Goal: Transaction & Acquisition: Purchase product/service

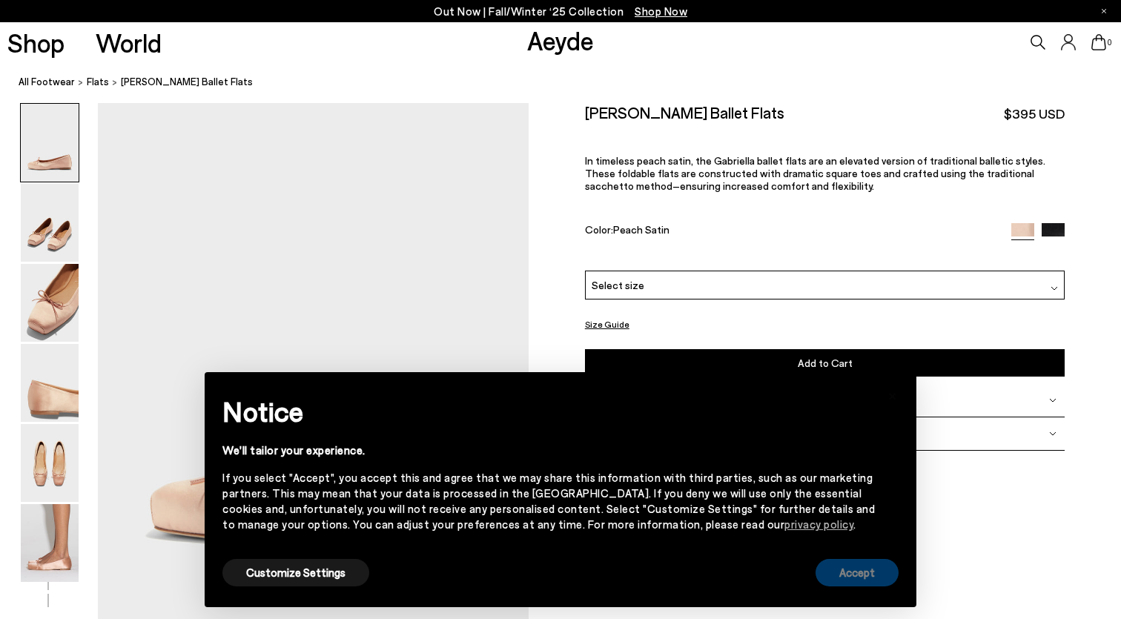
click at [853, 583] on button "Accept" at bounding box center [856, 572] width 83 height 27
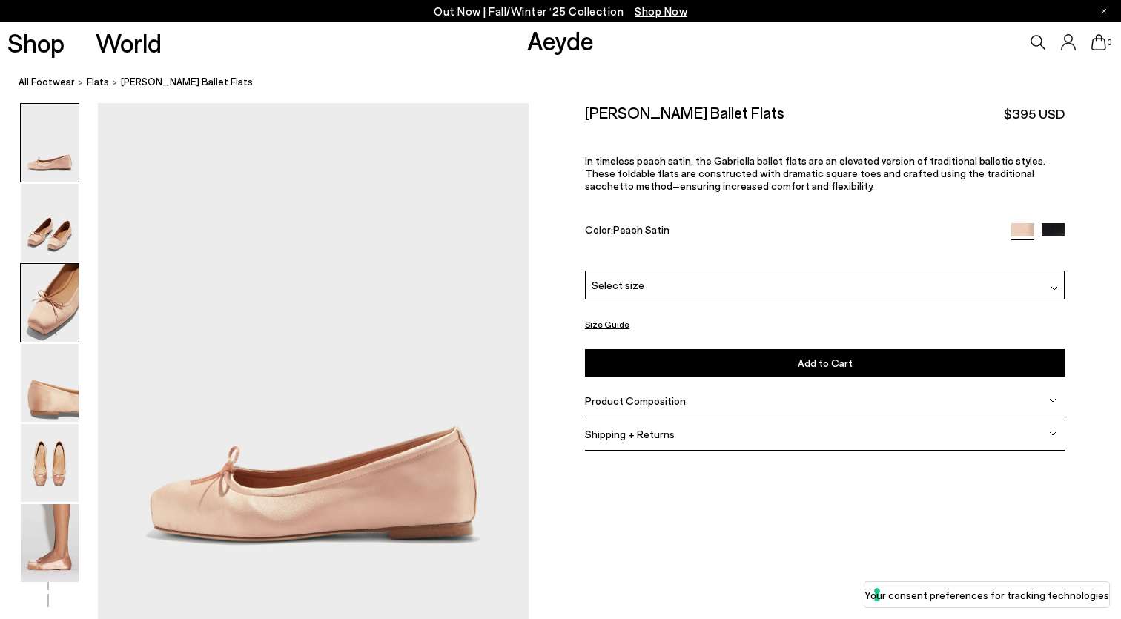
click at [57, 292] on img at bounding box center [50, 303] width 58 height 78
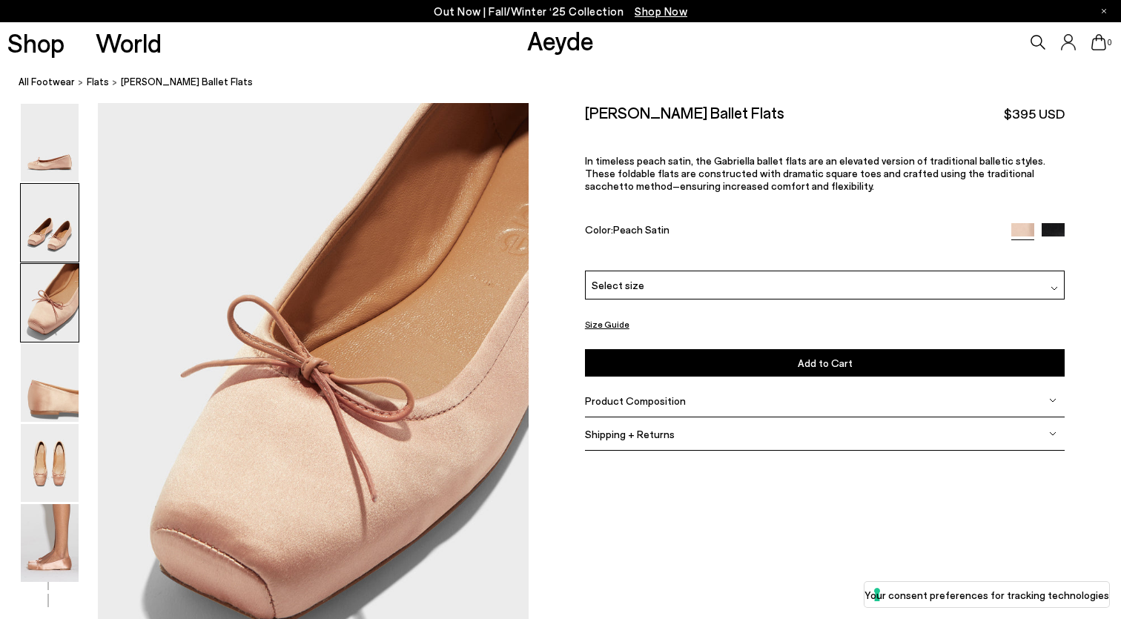
click at [48, 235] on img at bounding box center [50, 223] width 58 height 78
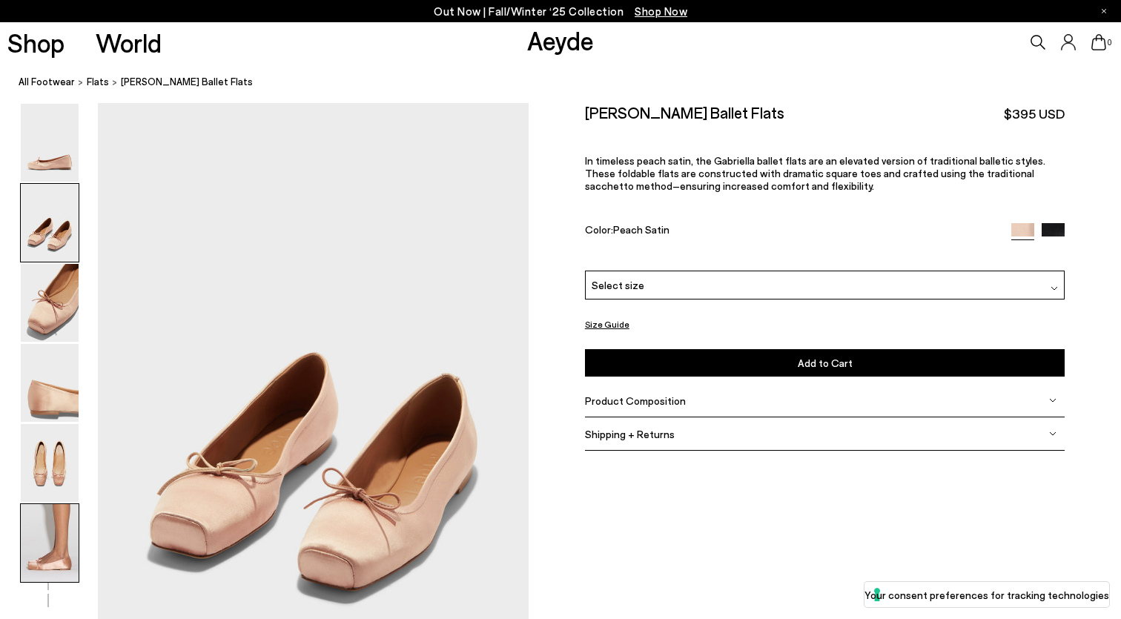
click at [60, 556] on img at bounding box center [50, 543] width 58 height 78
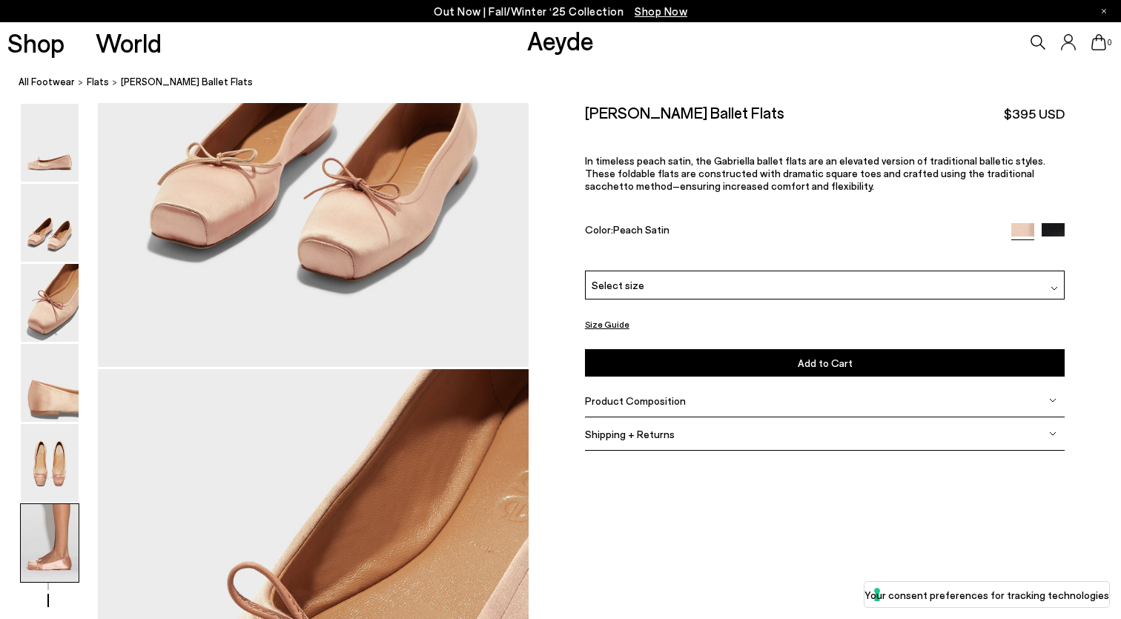
scroll to position [2927, 0]
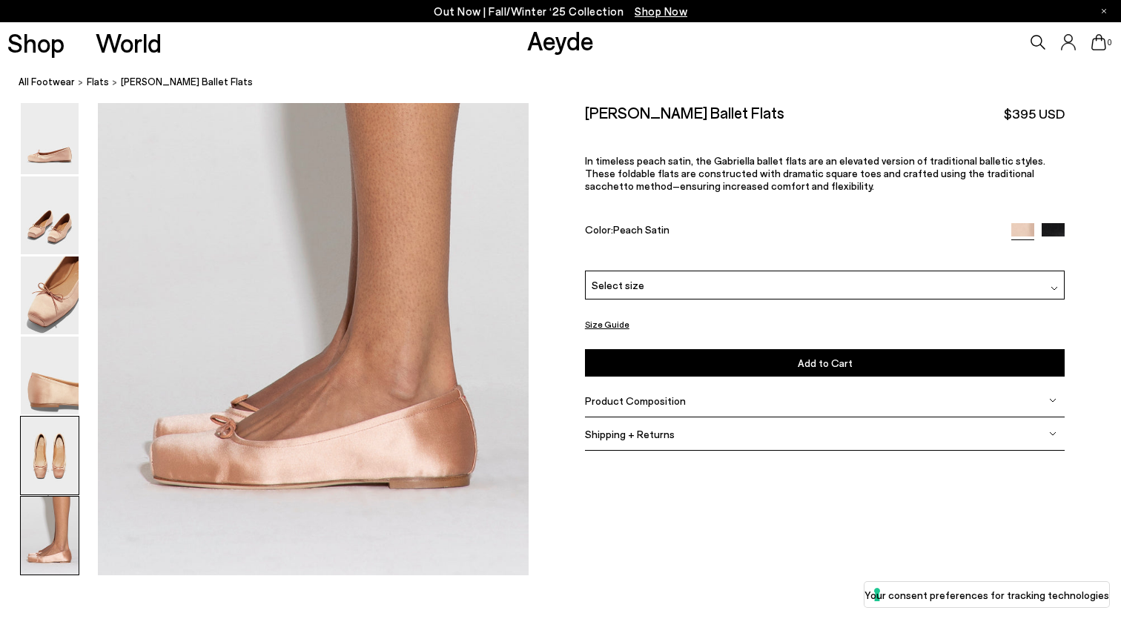
click at [62, 471] on img at bounding box center [50, 456] width 58 height 78
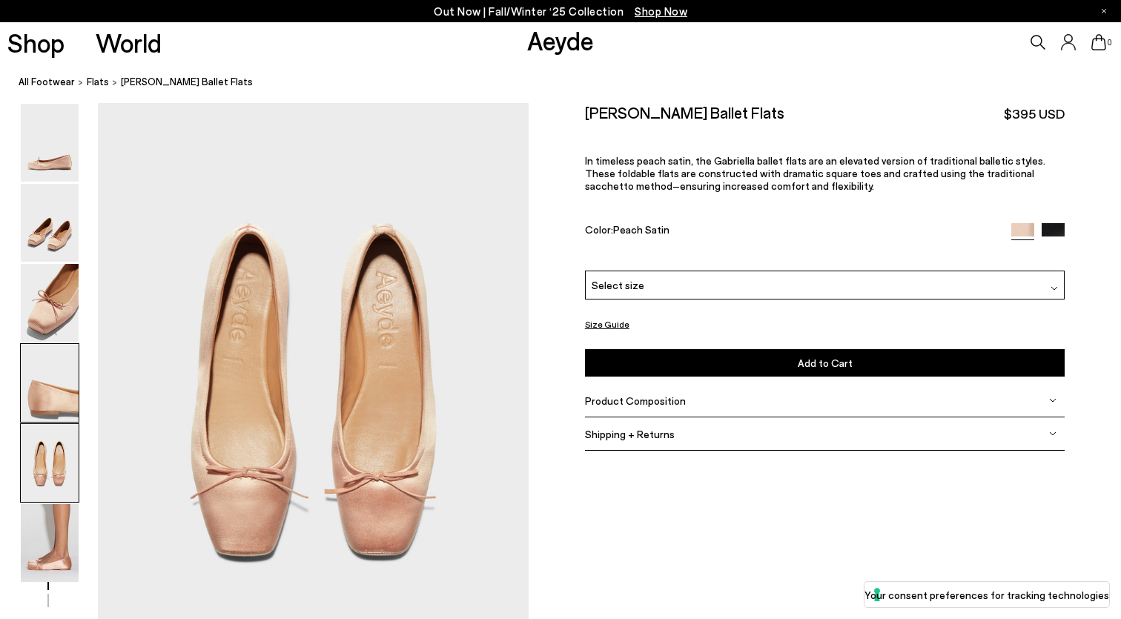
click at [58, 409] on img at bounding box center [50, 383] width 58 height 78
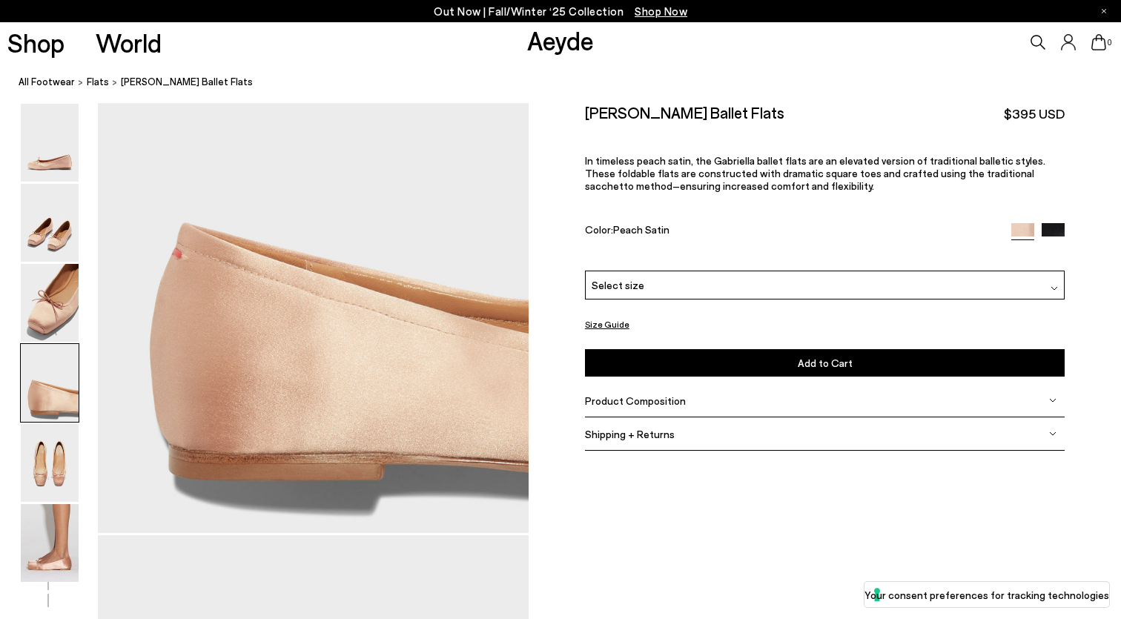
scroll to position [1672, 0]
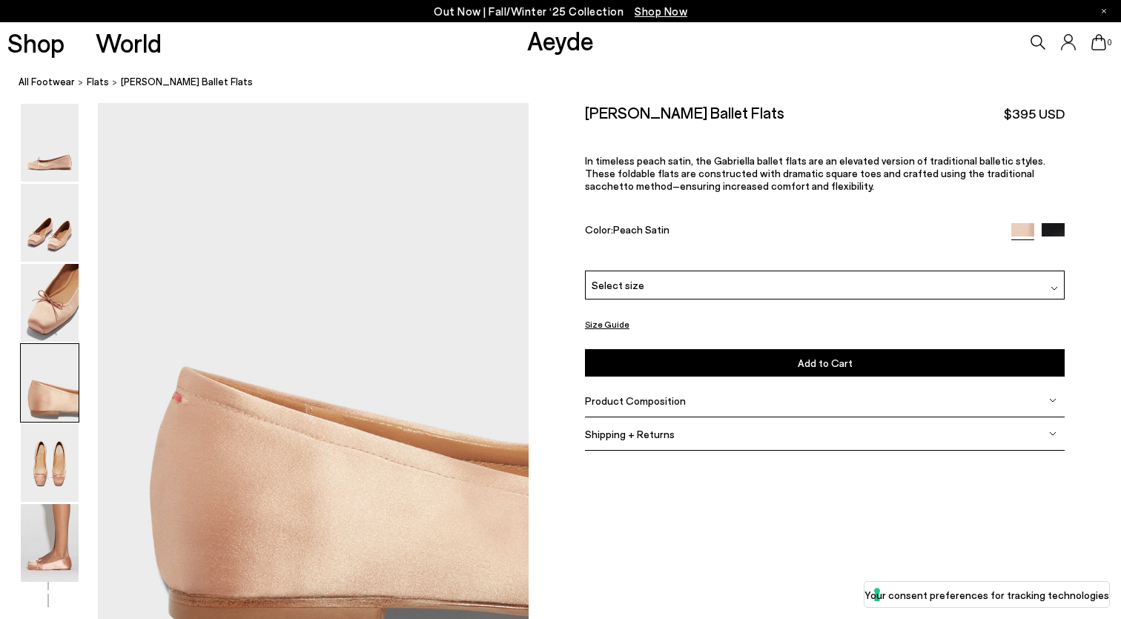
drag, startPoint x: 585, startPoint y: 107, endPoint x: 725, endPoint y: 130, distance: 142.0
click at [725, 130] on div "[PERSON_NAME] Ballet Flats $395 USD In timeless peach satin, the Gabriella ball…" at bounding box center [825, 187] width 480 height 168
copy h2 "[PERSON_NAME] Ballet Flats"
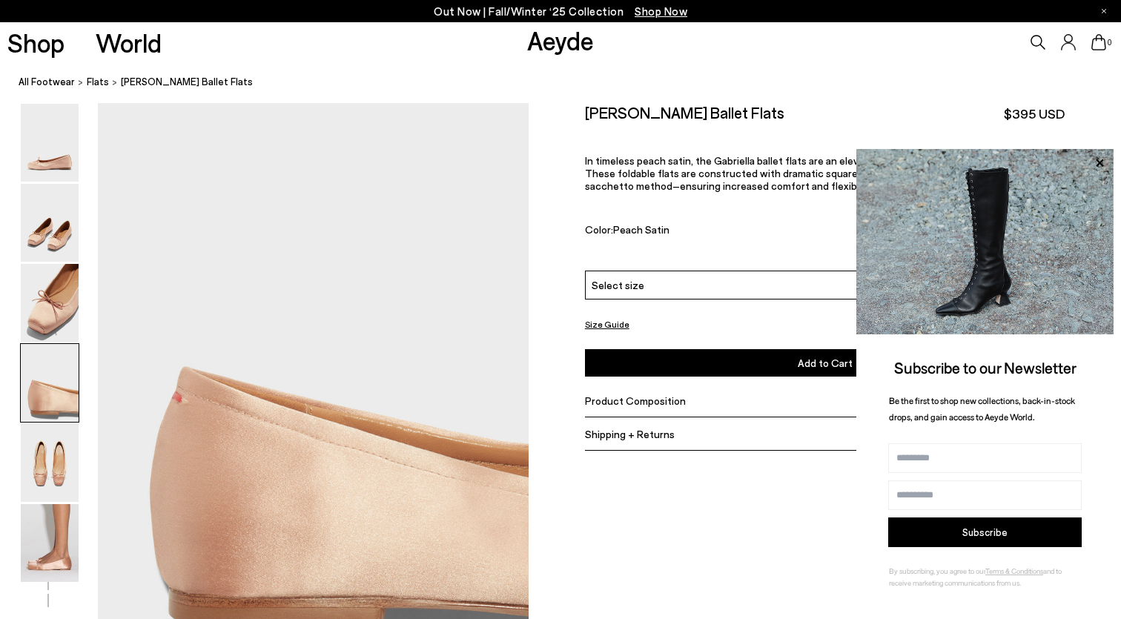
click at [706, 515] on div at bounding box center [560, 130] width 1121 height 3399
